Goal: Task Accomplishment & Management: Use online tool/utility

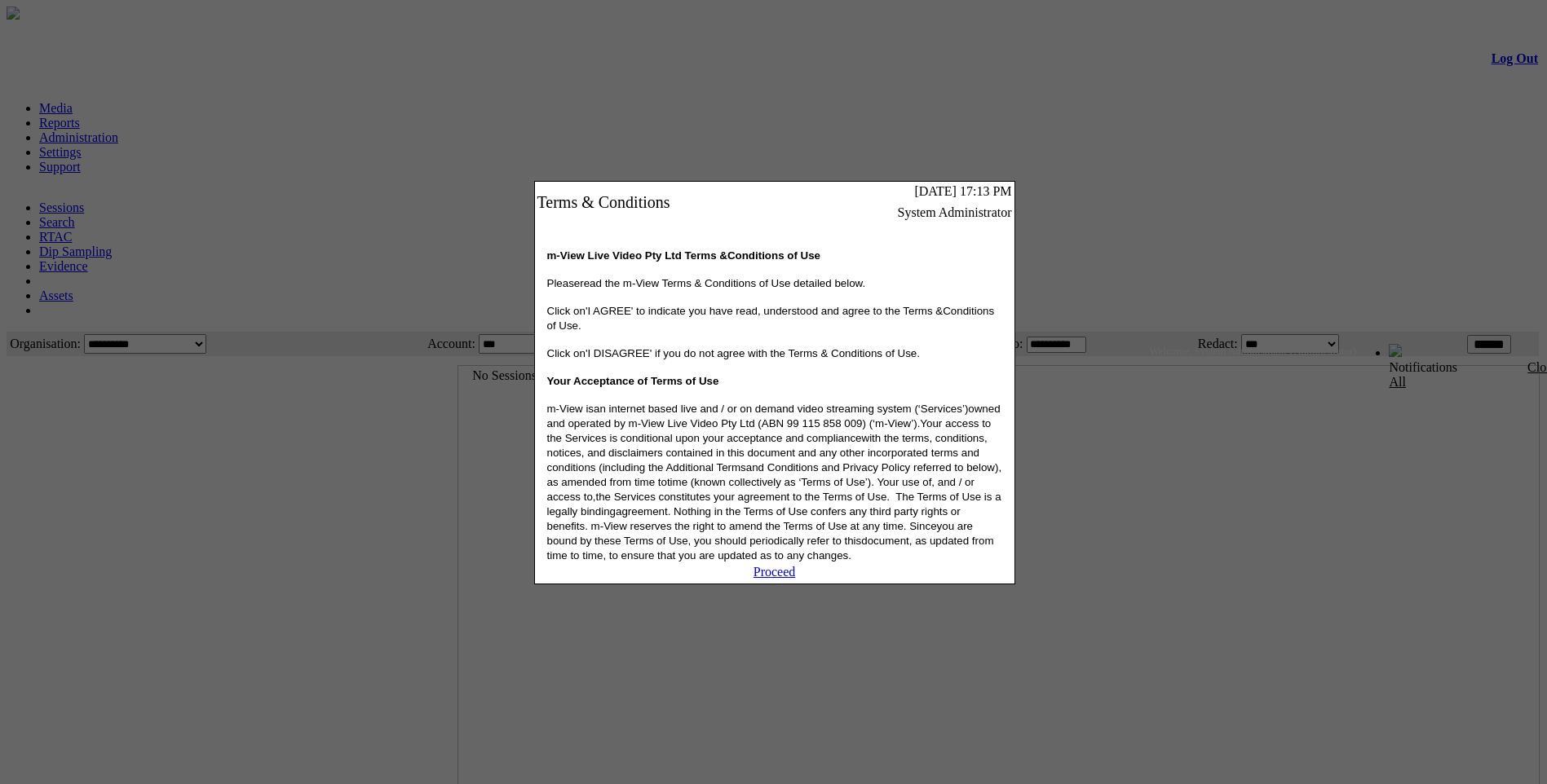
click at [774, 579] on link "Proceed" at bounding box center [774, 571] width 42 height 13
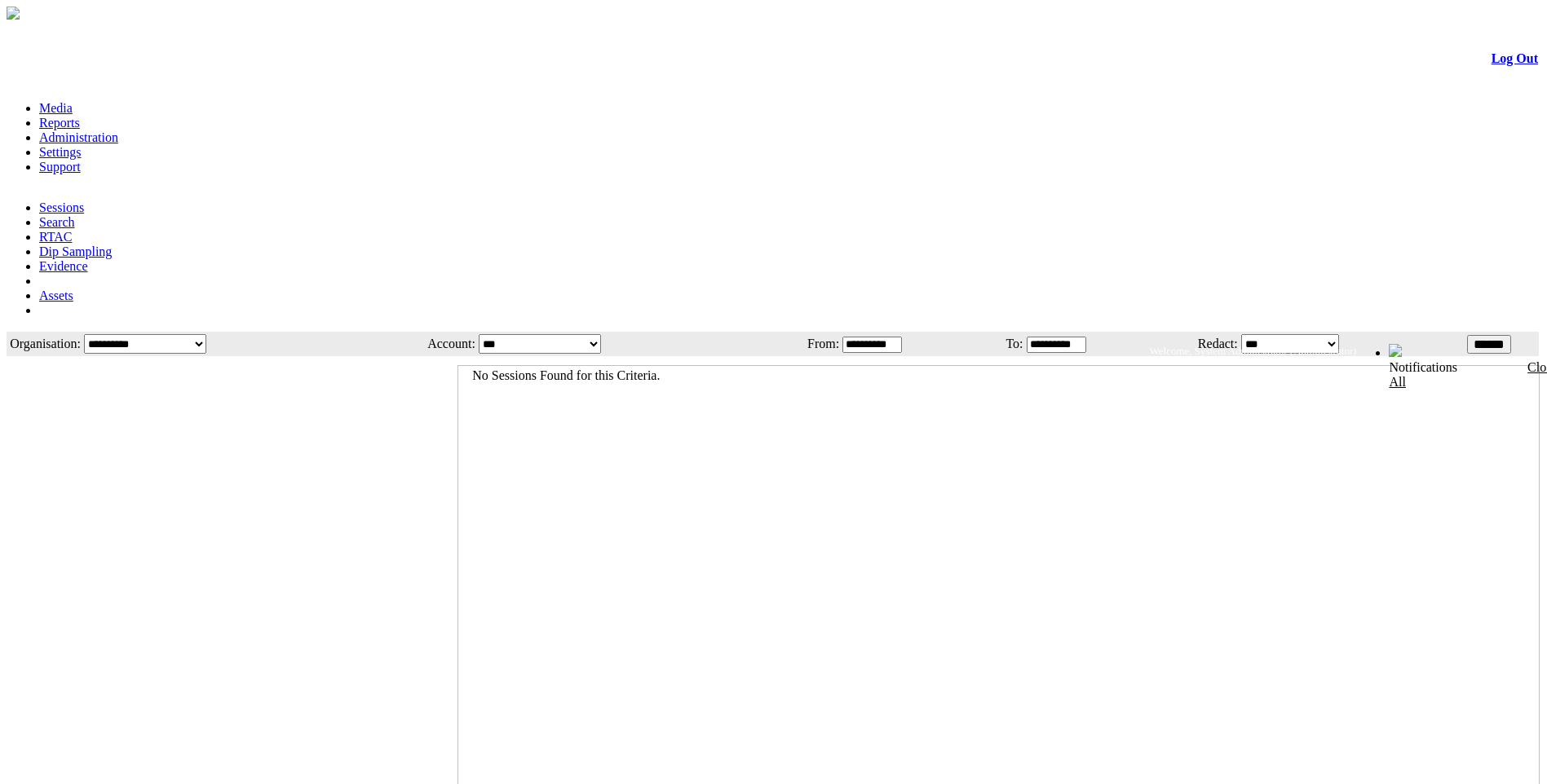
click at [118, 130] on link "Administration" at bounding box center [78, 137] width 79 height 13
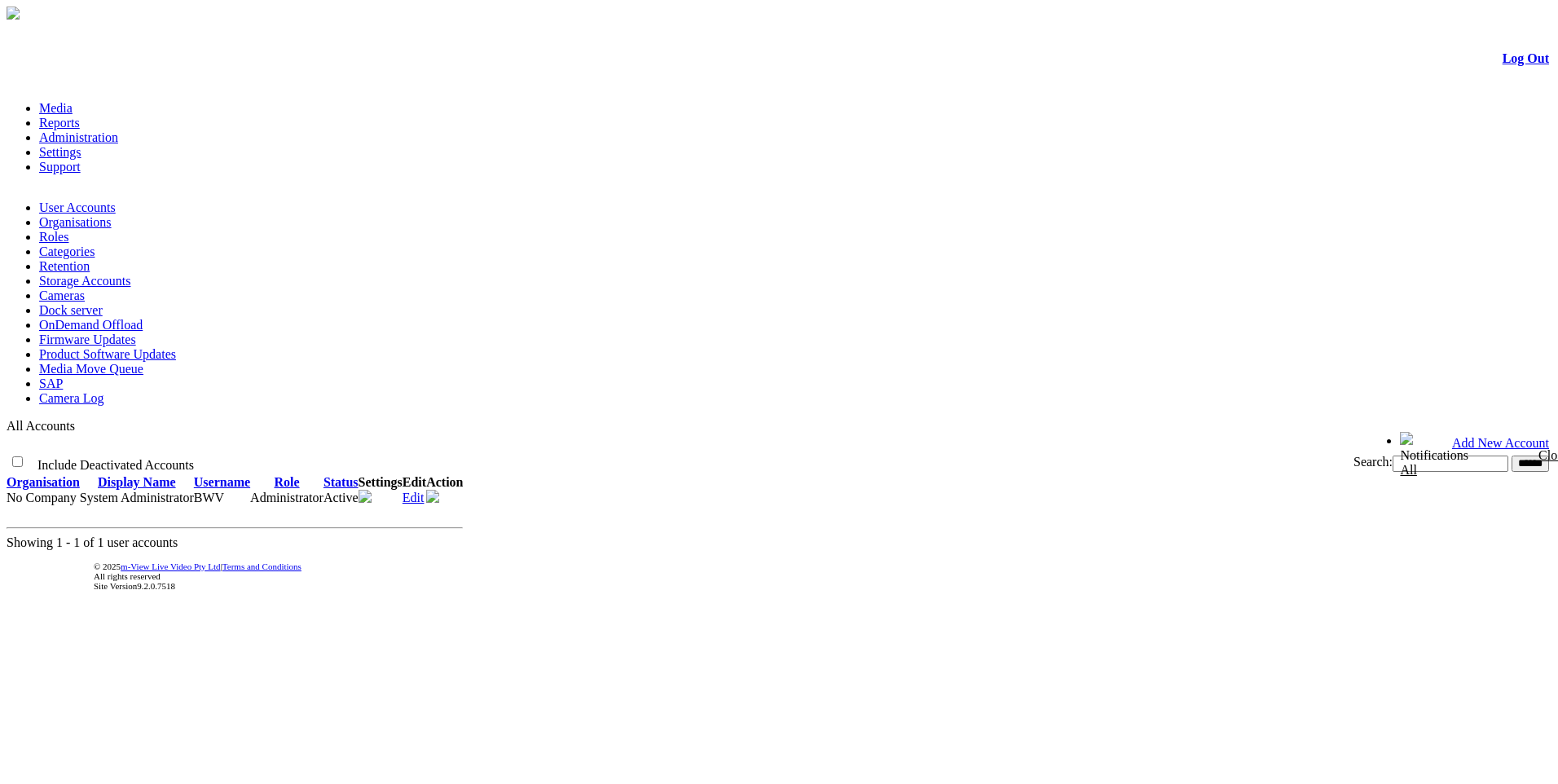
click at [176, 347] on link "Product Software Updates" at bounding box center [107, 354] width 137 height 13
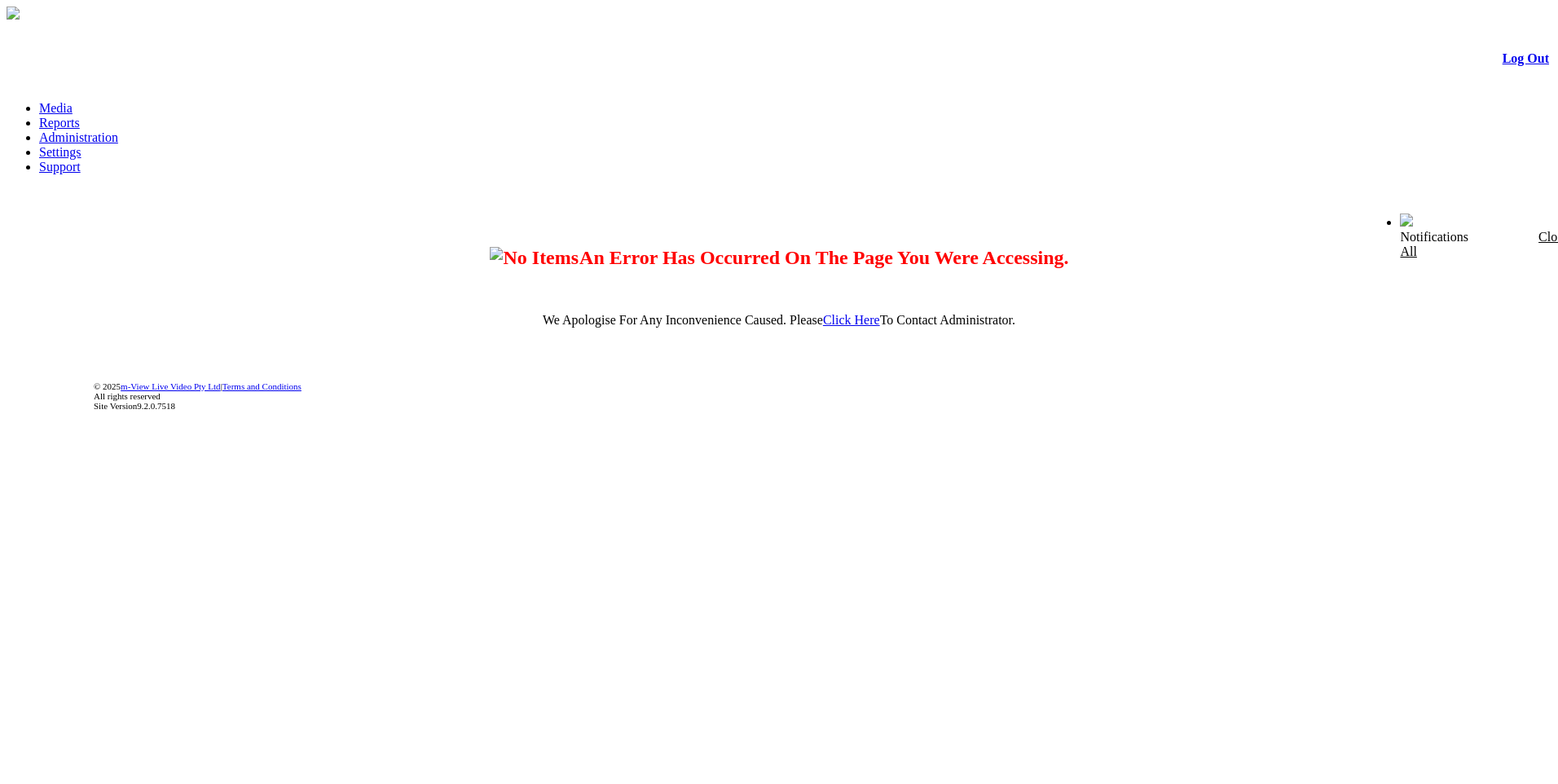
click at [118, 130] on link "Administration" at bounding box center [78, 137] width 79 height 13
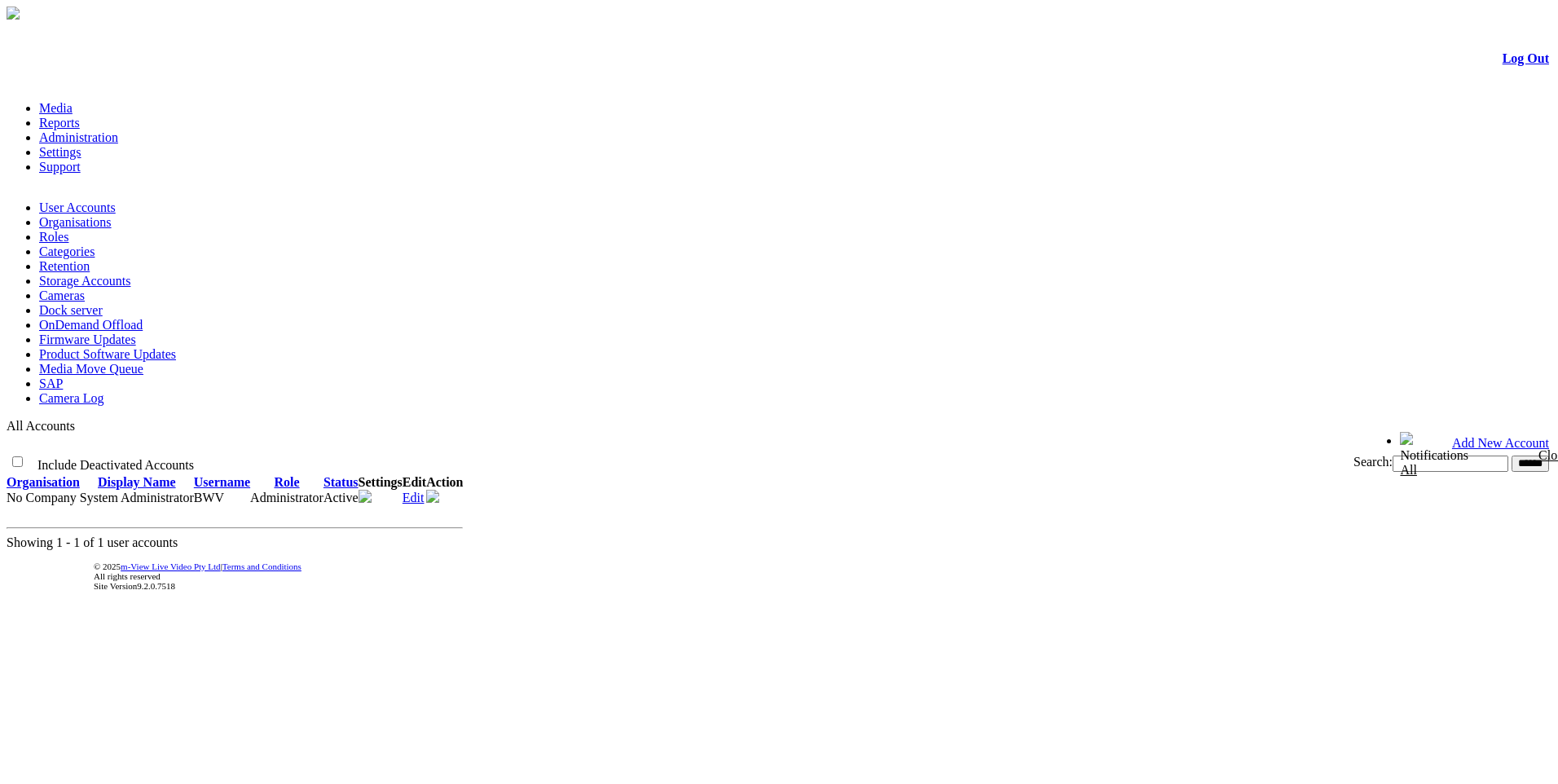
click at [176, 347] on link "Product Software Updates" at bounding box center [107, 354] width 137 height 13
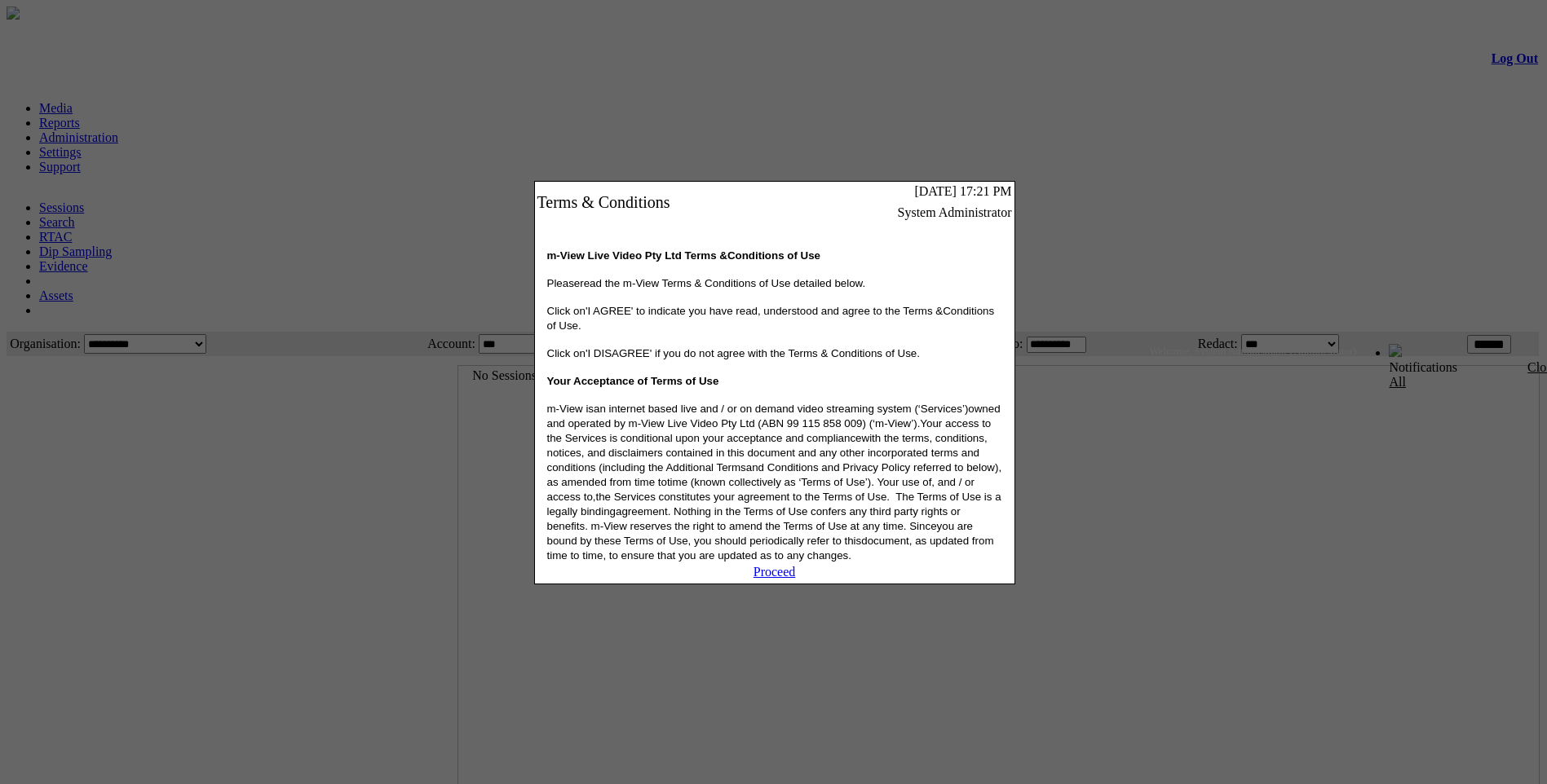
click at [787, 579] on link "Proceed" at bounding box center [774, 571] width 42 height 13
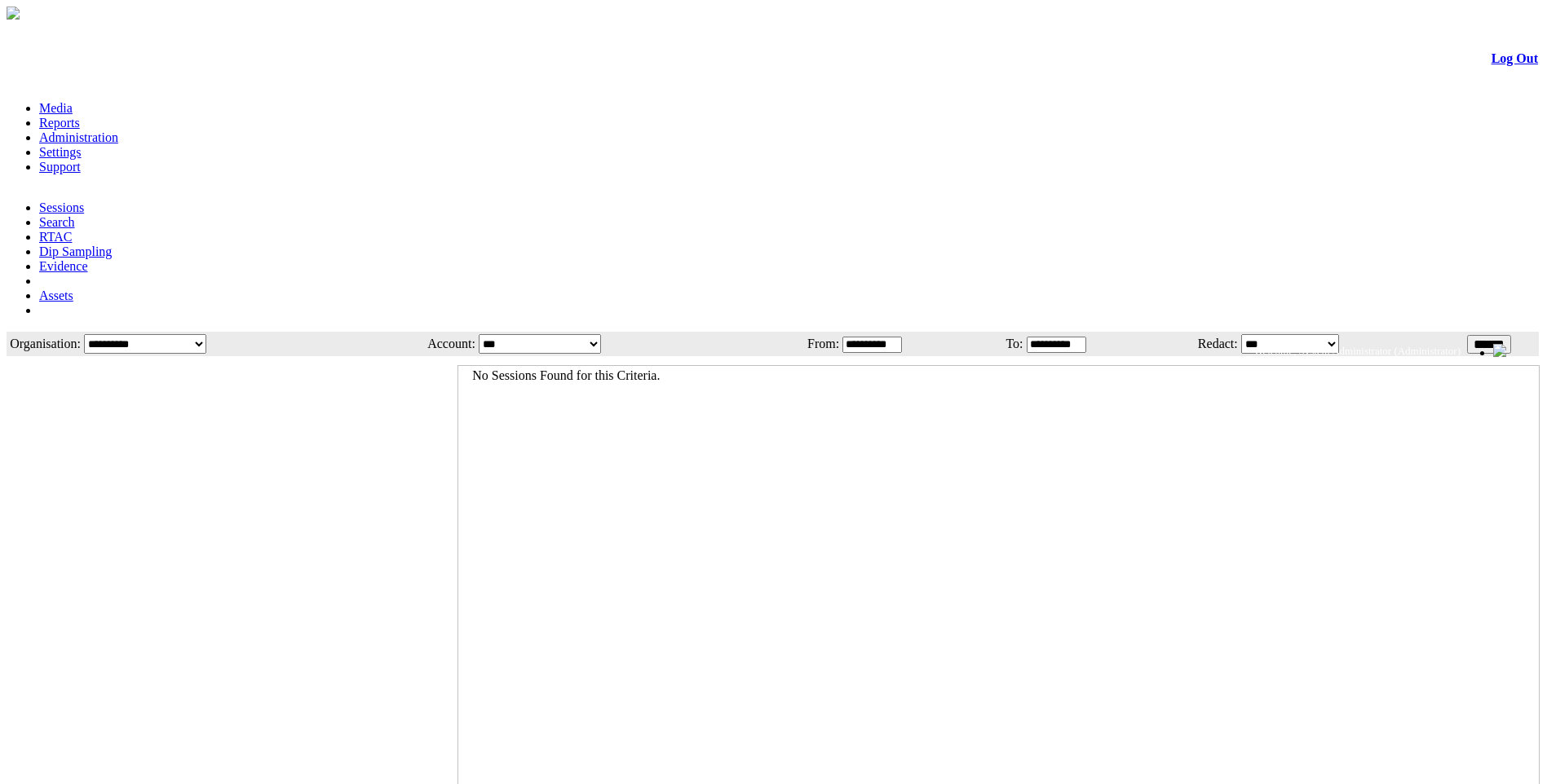
click at [118, 130] on link "Administration" at bounding box center [78, 137] width 79 height 13
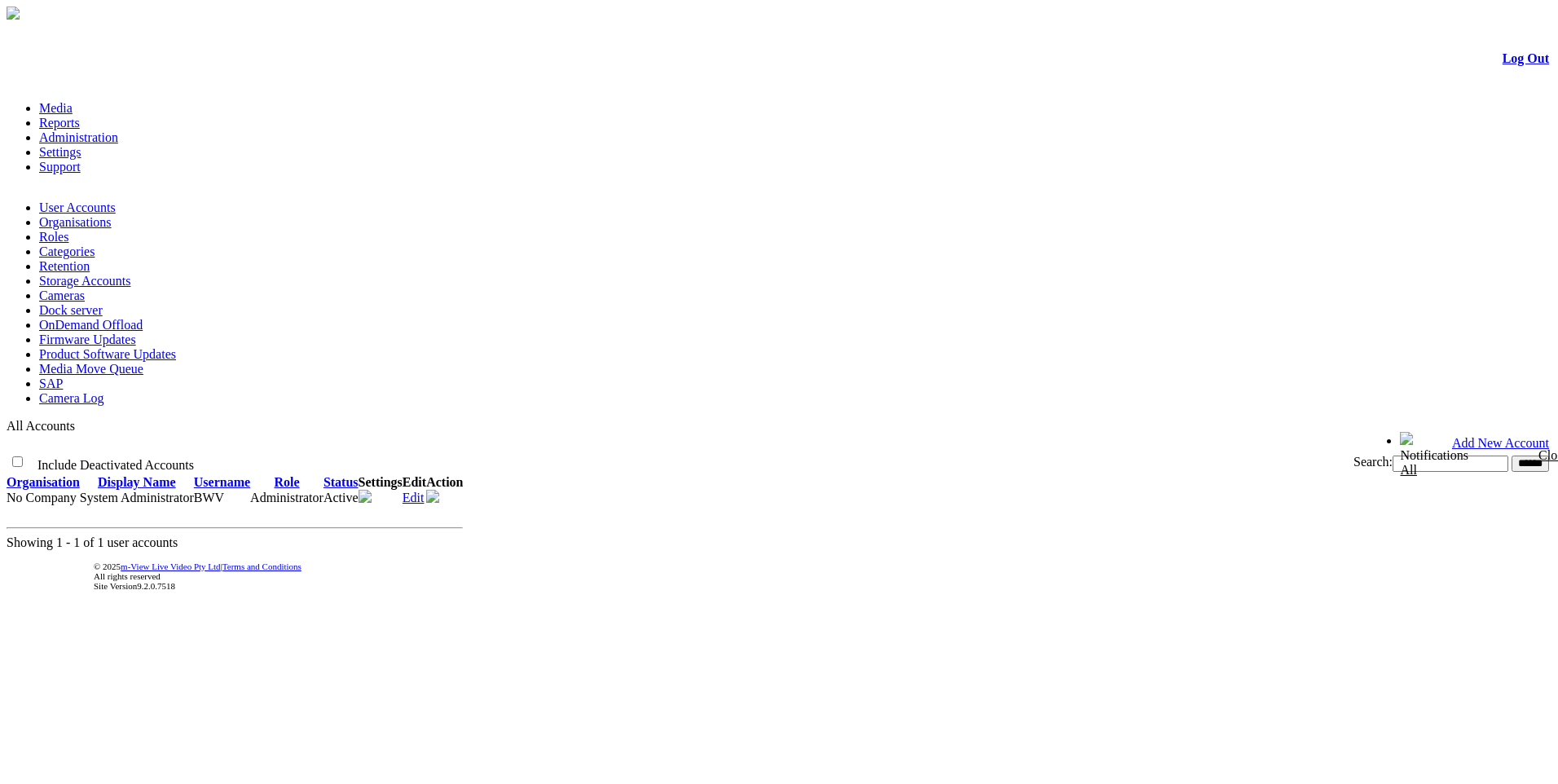
click at [176, 347] on link "Product Software Updates" at bounding box center [107, 354] width 137 height 13
